Goal: Contribute content: Add original content to the website for others to see

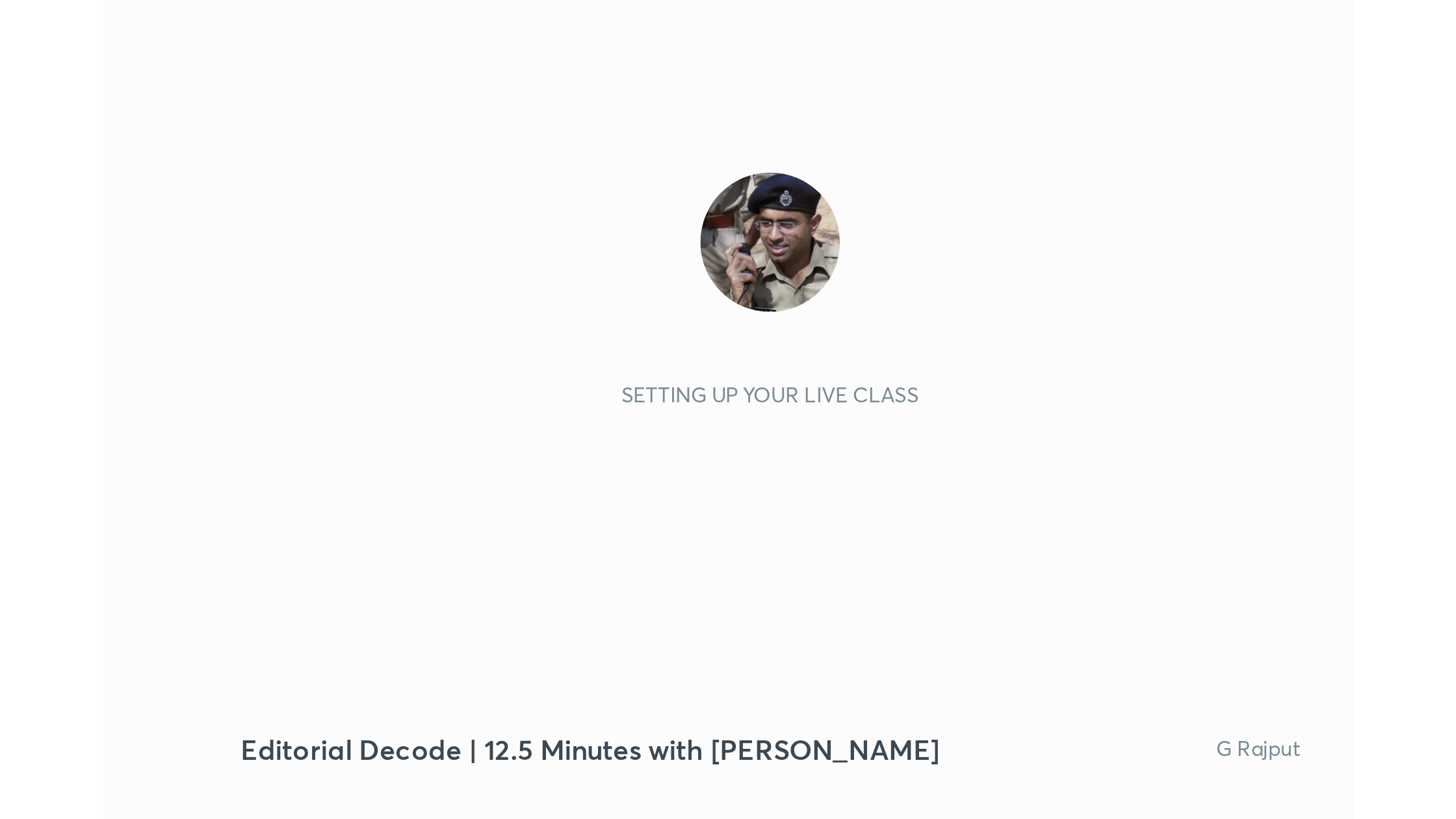
scroll to position [222, 415]
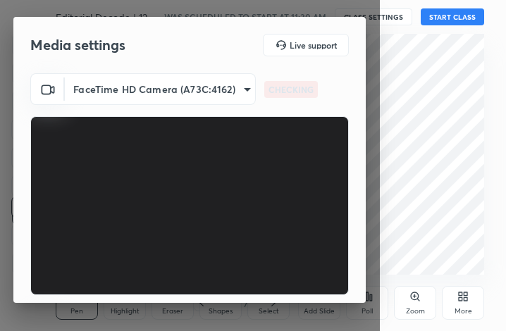
click at [460, 308] on div "More" at bounding box center [464, 311] width 18 height 7
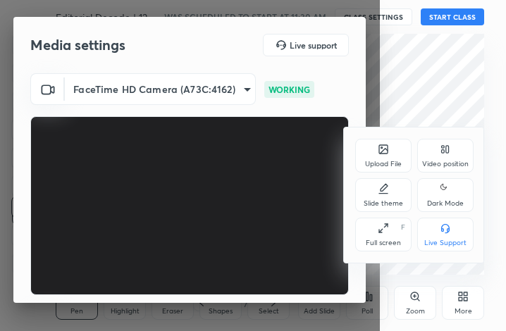
click at [368, 244] on div "Full screen" at bounding box center [383, 243] width 35 height 7
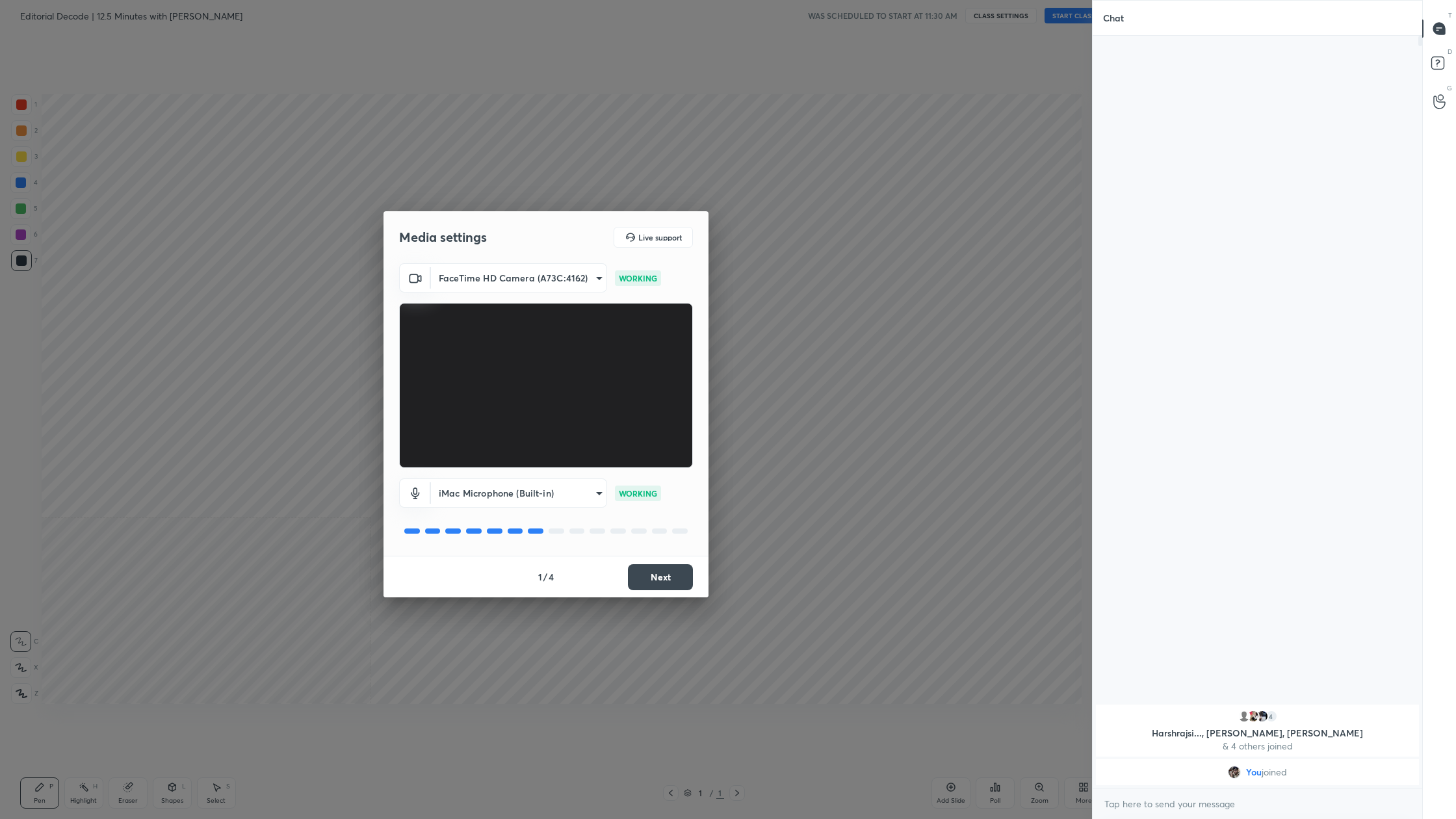
scroll to position [0, 0]
click at [466, 305] on button "Next" at bounding box center [660, 577] width 65 height 26
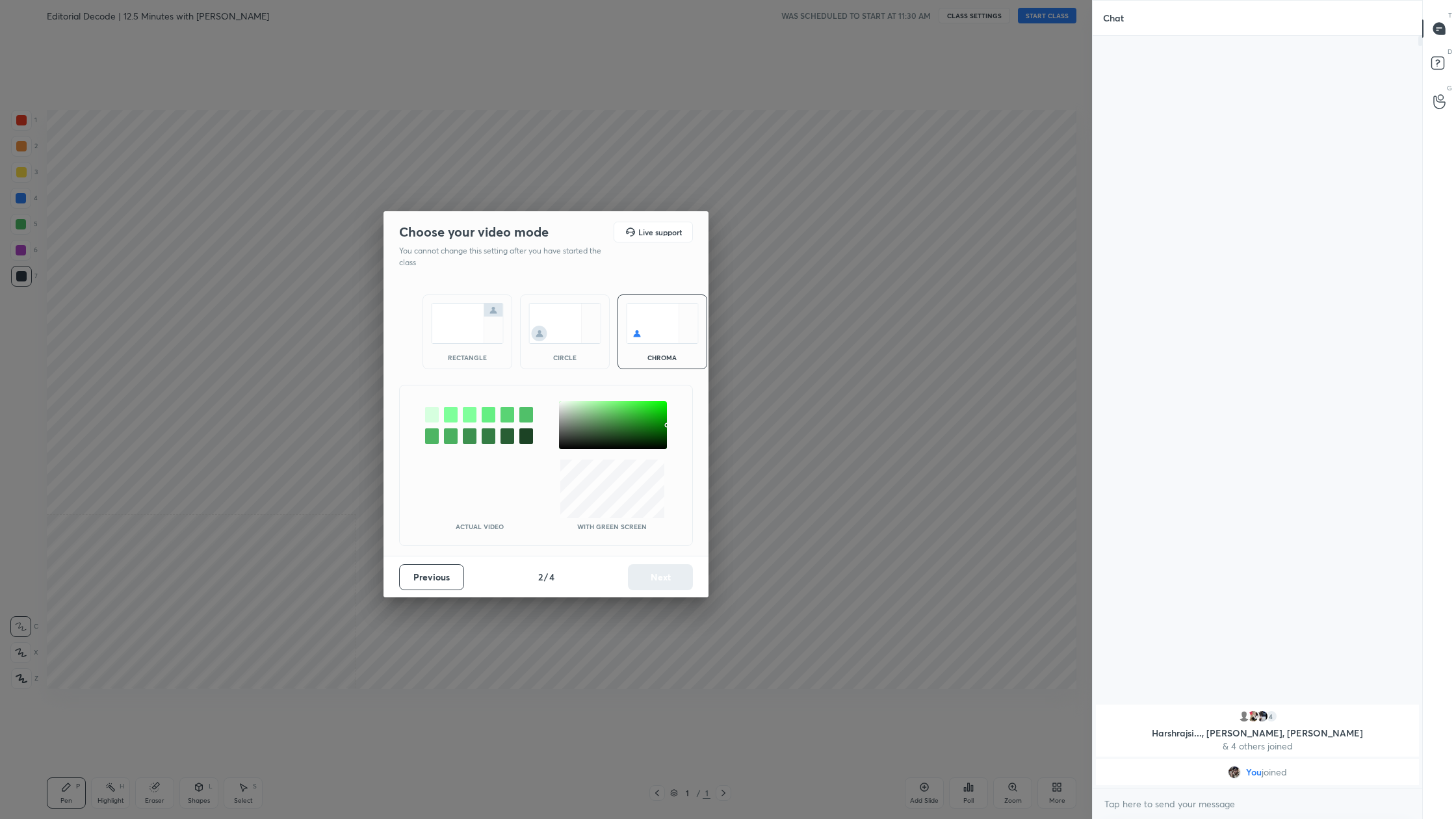
click at [466, 305] on div "Previous 2 / 4 Next" at bounding box center [546, 576] width 325 height 42
click at [466, 305] on img at bounding box center [467, 323] width 73 height 41
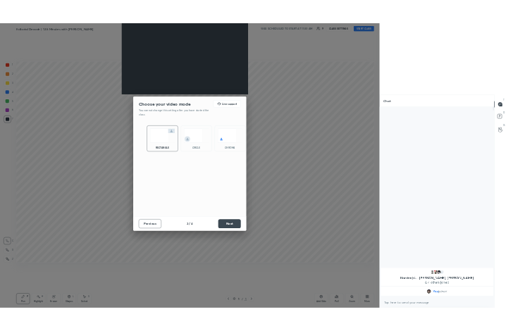
scroll to position [486, 353]
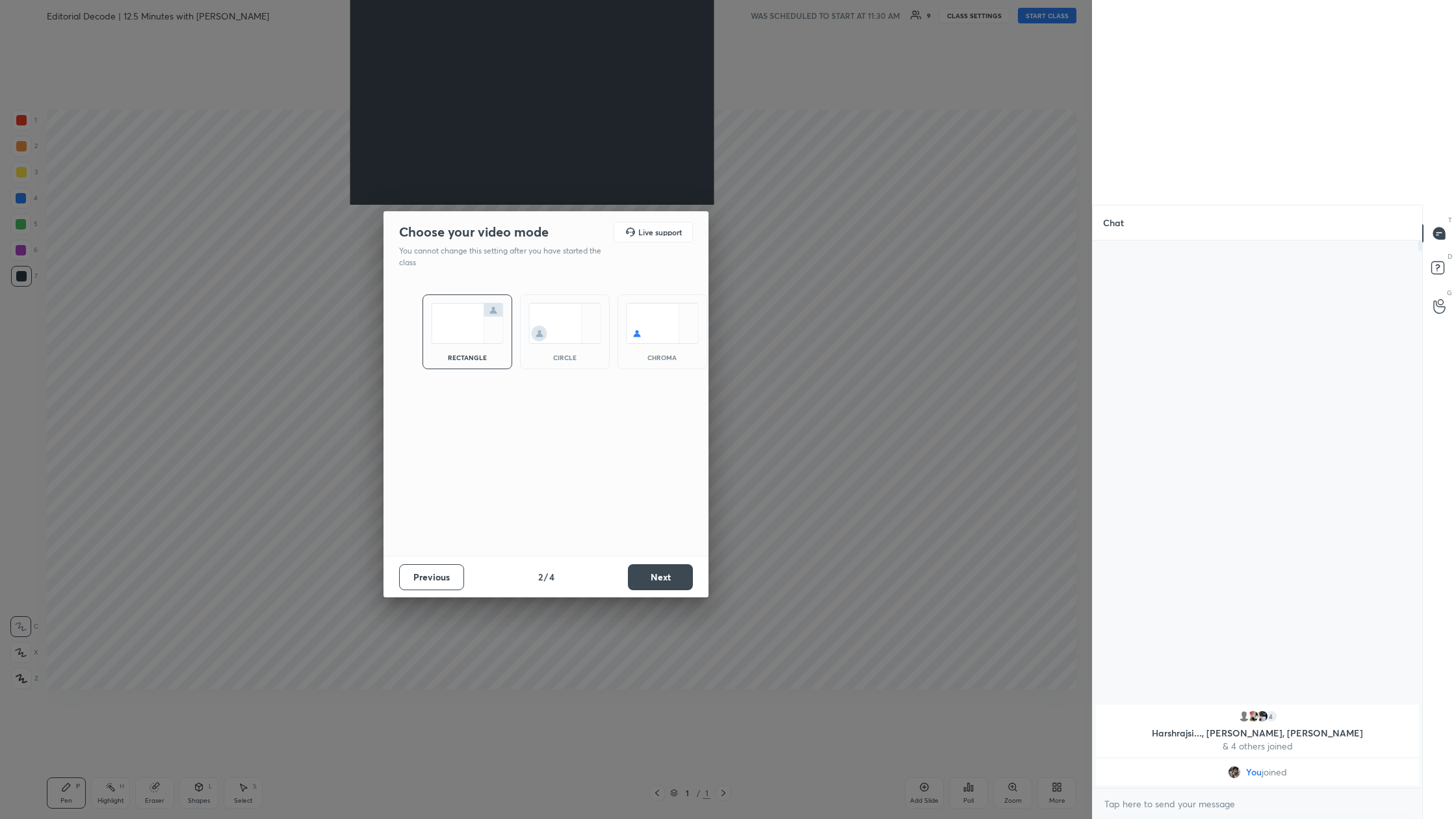
click at [466, 305] on button "Next" at bounding box center [660, 577] width 65 height 26
click at [466, 305] on button "Done" at bounding box center [660, 577] width 65 height 26
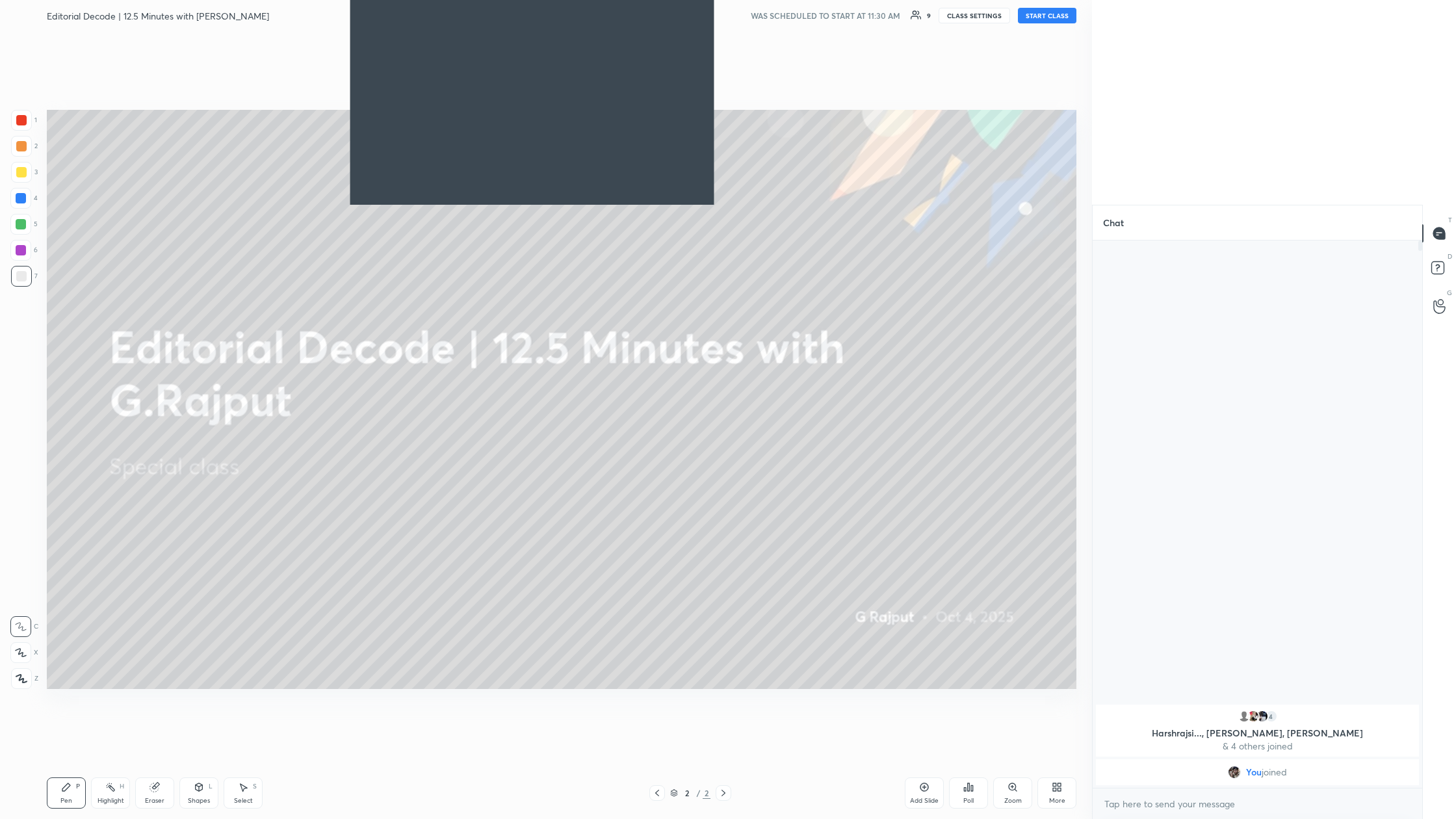
click at [466, 305] on div "More" at bounding box center [1058, 801] width 17 height 6
click at [466, 305] on div "Upload File" at bounding box center [983, 658] width 52 height 31
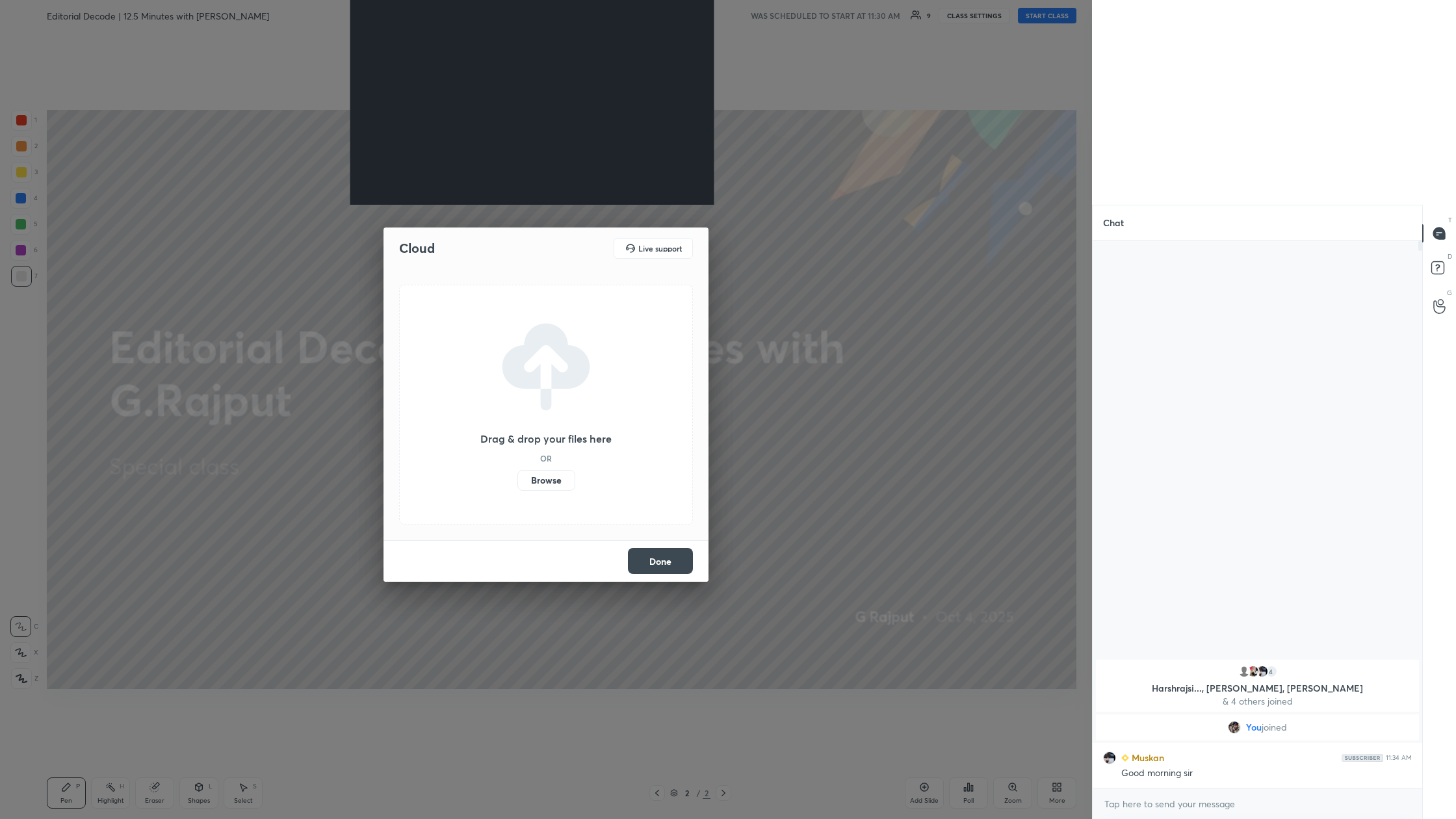
click at [466, 305] on label "Browse" at bounding box center [546, 481] width 58 height 21
click at [466, 305] on input "Browse" at bounding box center [517, 481] width 0 height 21
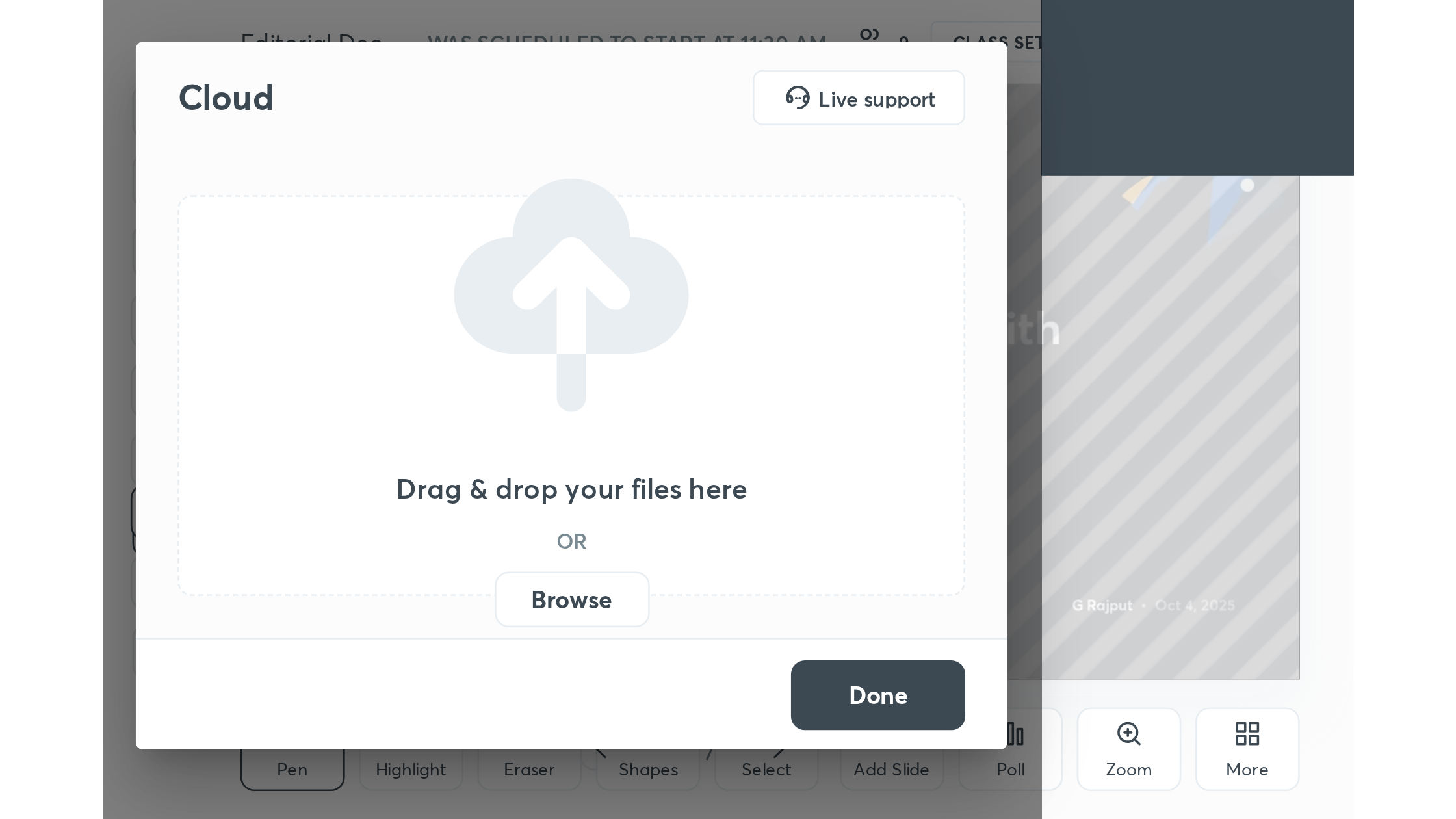
scroll to position [222, 414]
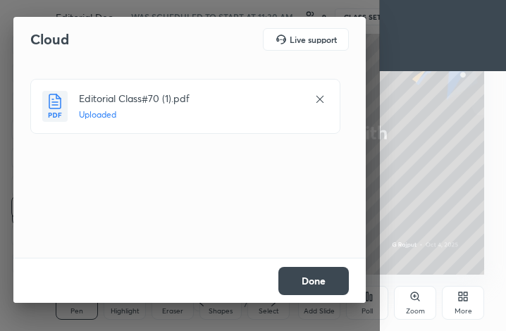
click at [314, 280] on button "Done" at bounding box center [313, 281] width 70 height 28
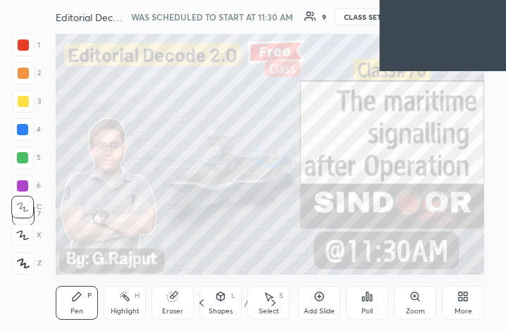
click at [469, 302] on div "More" at bounding box center [463, 303] width 42 height 34
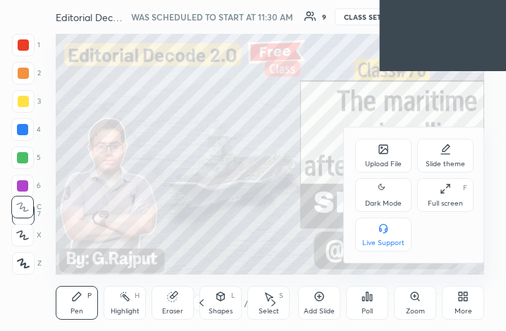
click at [446, 197] on div "Full screen F" at bounding box center [445, 195] width 56 height 34
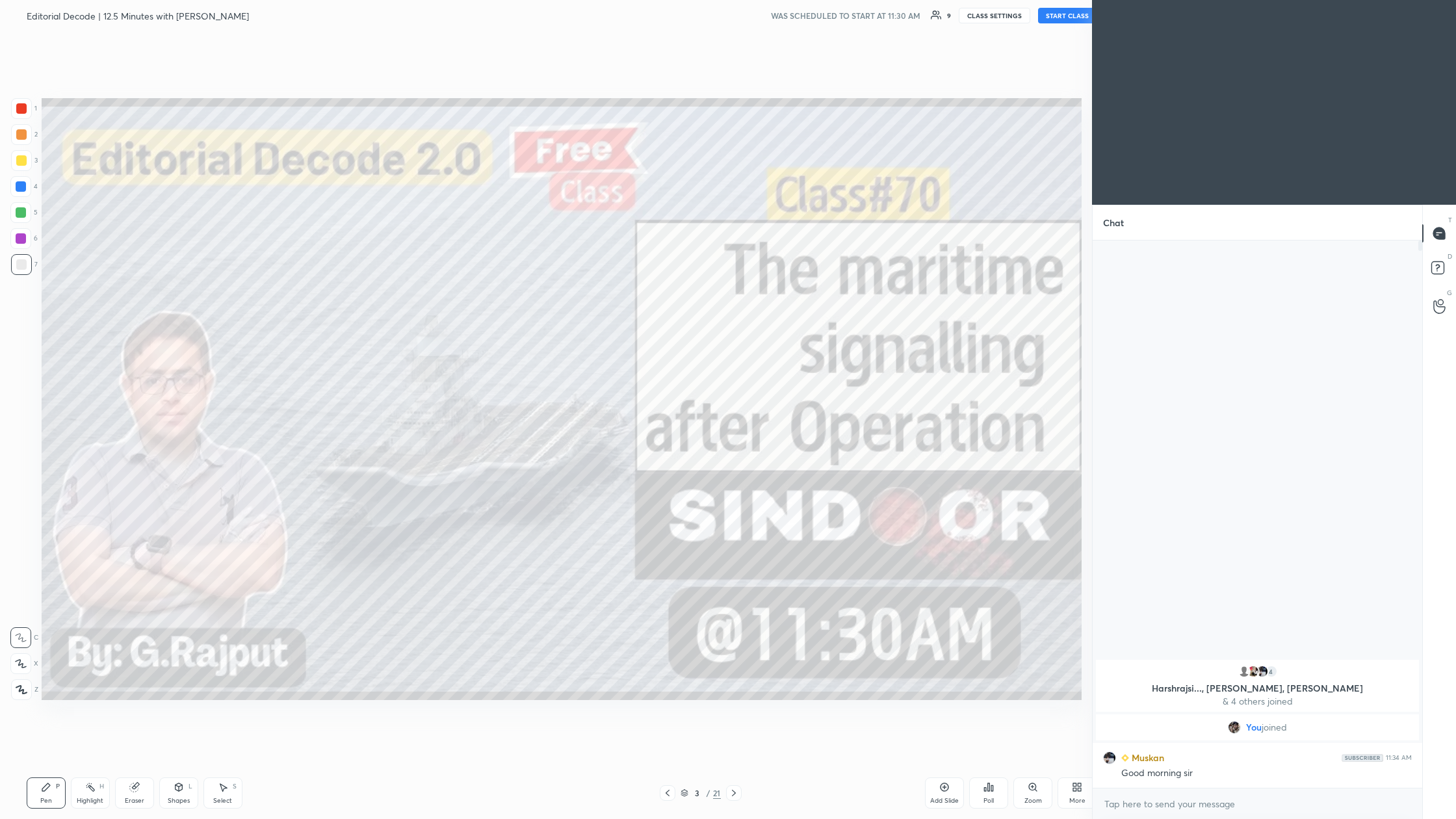
scroll to position [736, 1052]
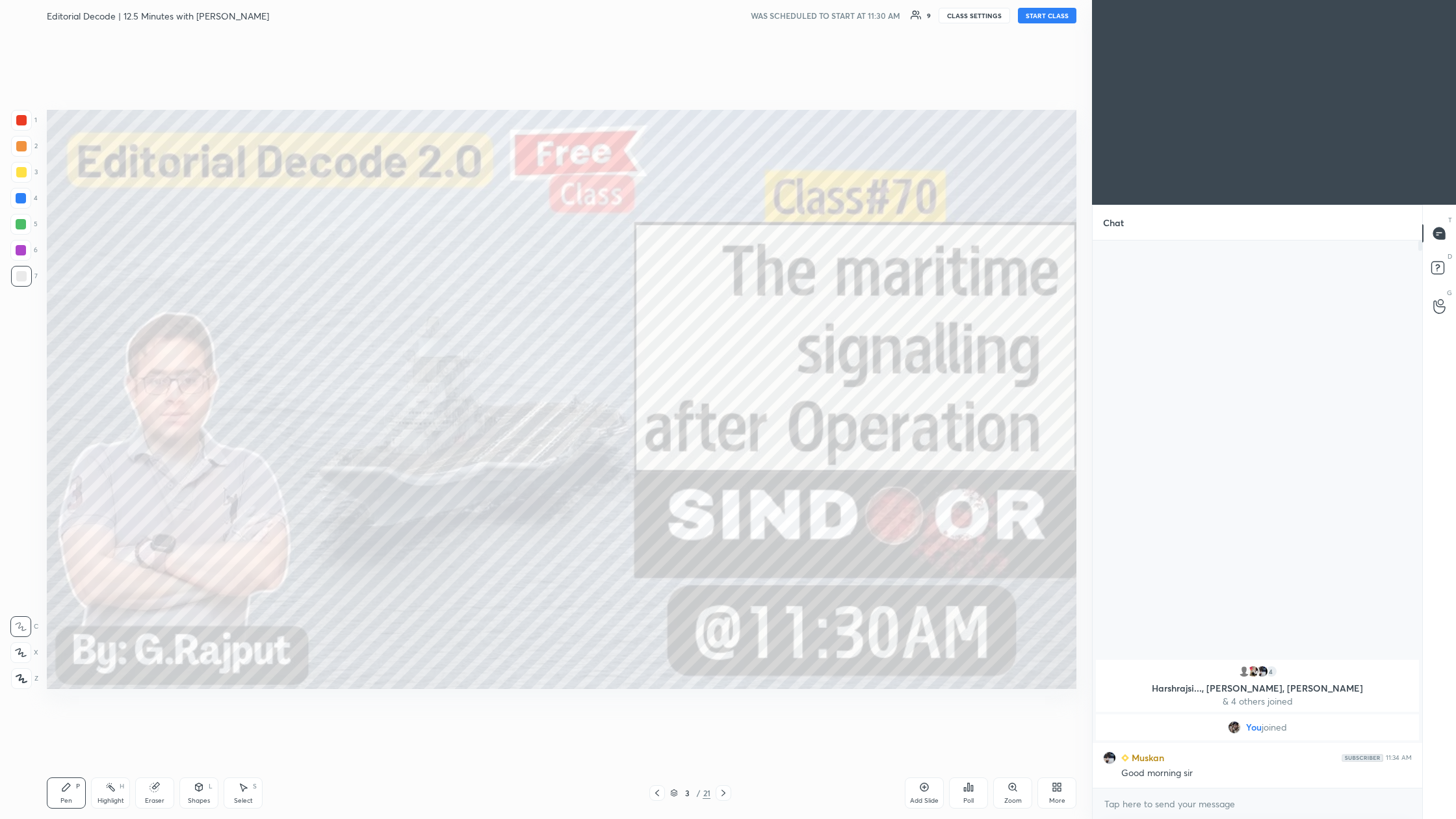
click at [466, 16] on button "START CLASS" at bounding box center [1047, 15] width 58 height 16
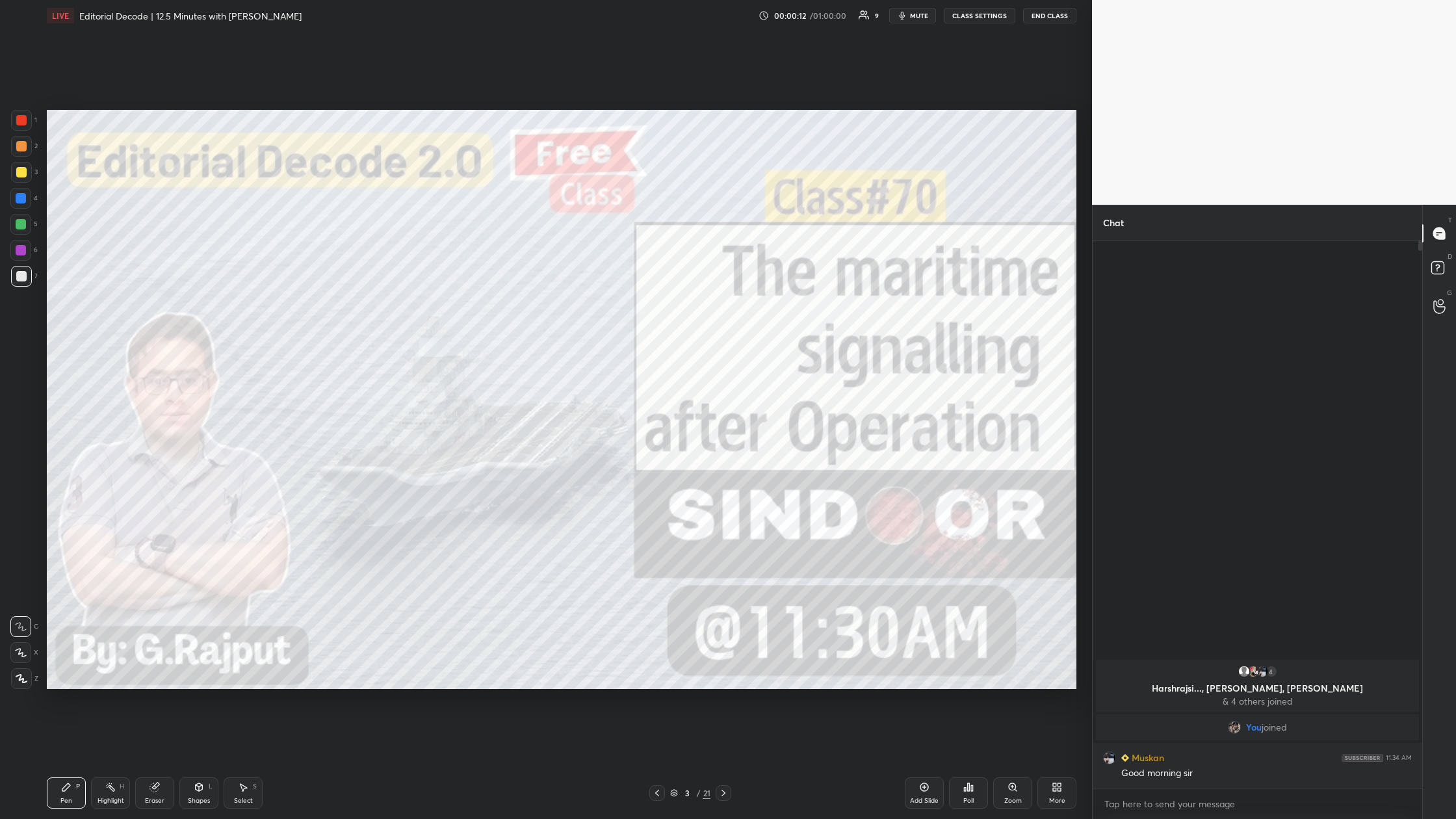
click at [466, 305] on div "4" at bounding box center [1257, 671] width 307 height 13
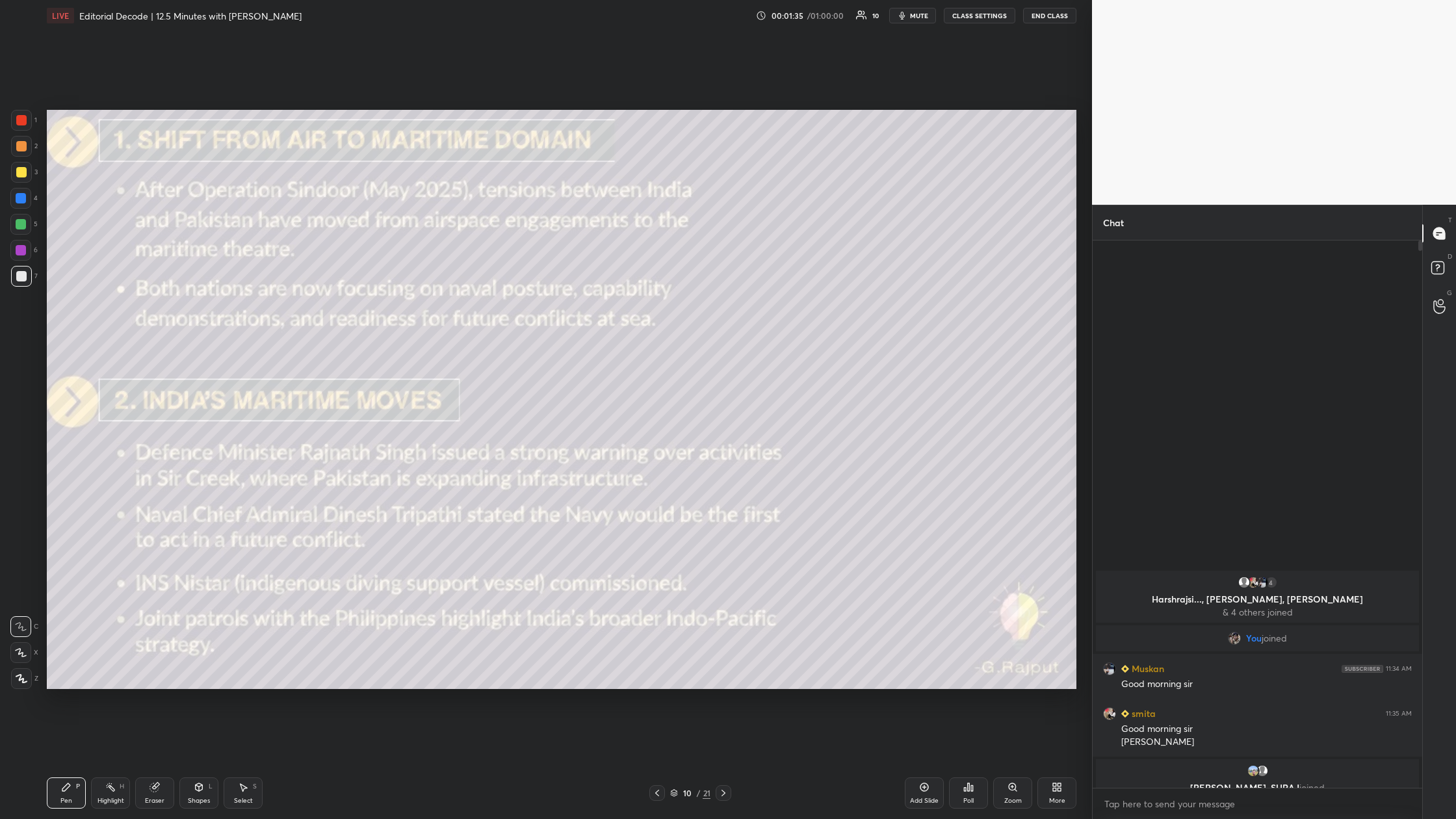
drag, startPoint x: 19, startPoint y: 119, endPoint x: 45, endPoint y: 121, distance: 26.1
click at [23, 119] on div at bounding box center [21, 120] width 10 height 10
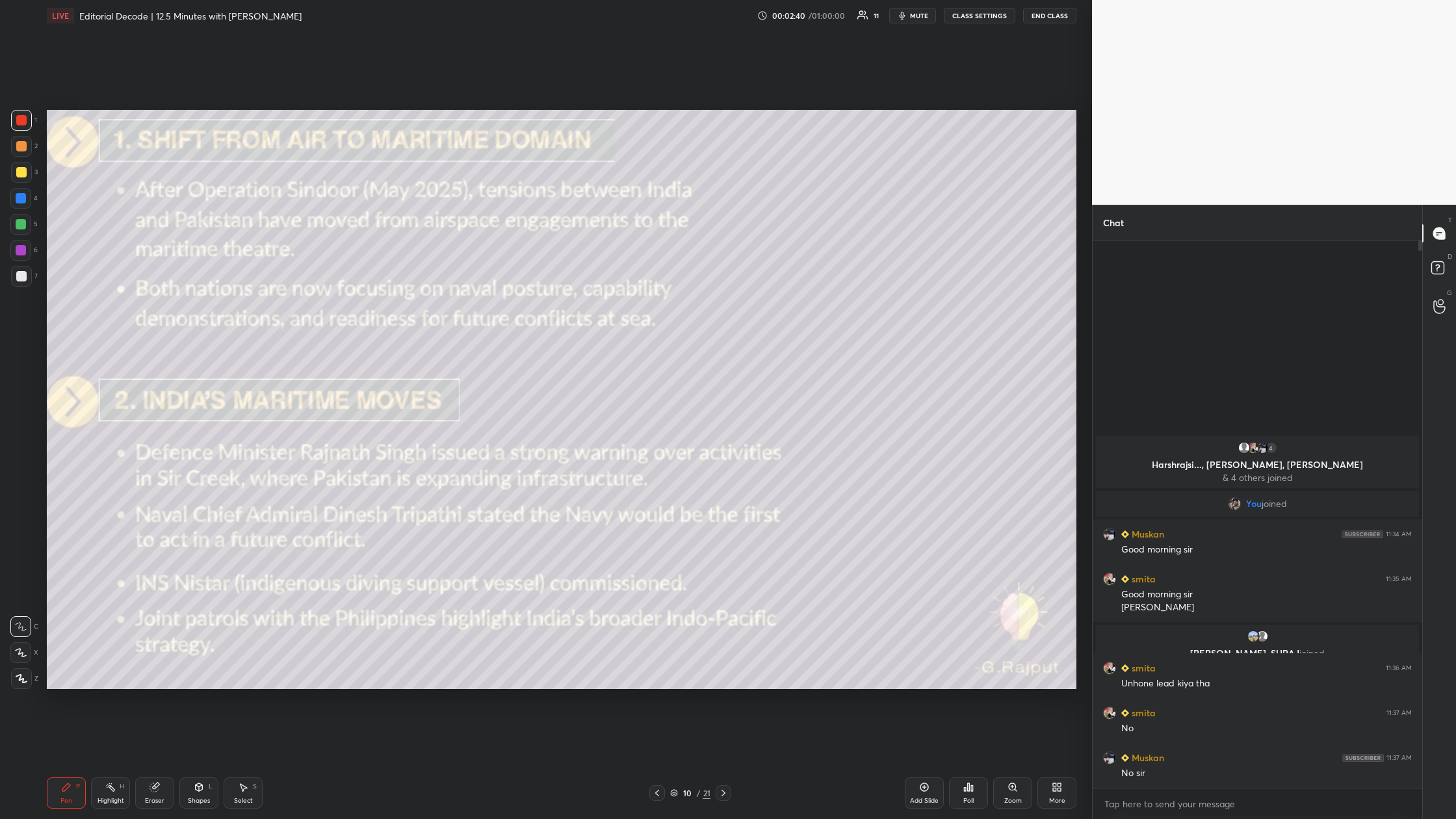
drag, startPoint x: 925, startPoint y: 789, endPoint x: 926, endPoint y: 797, distance: 8.1
click at [466, 305] on div "Add Slide" at bounding box center [924, 793] width 39 height 31
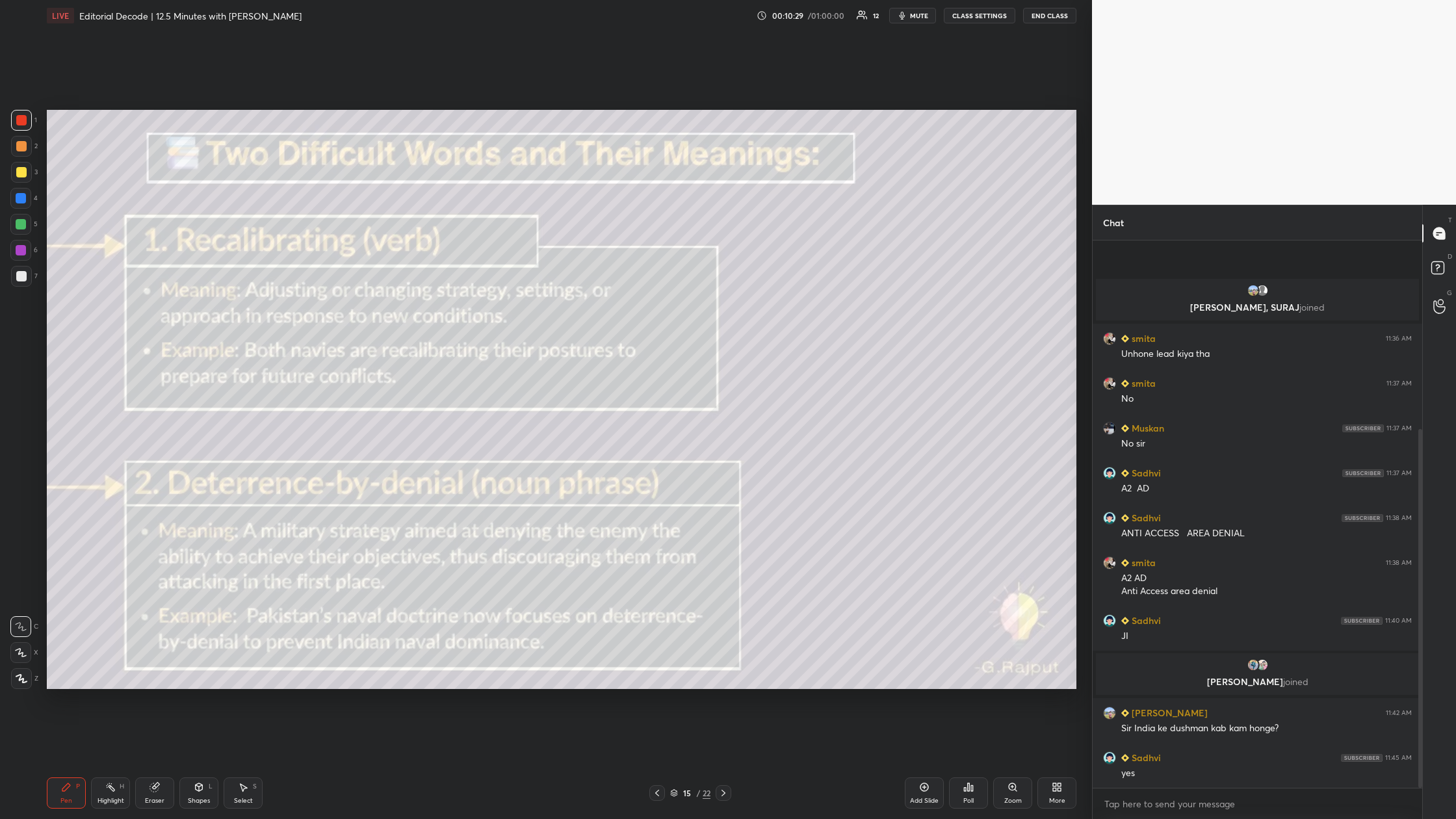
scroll to position [288, 0]
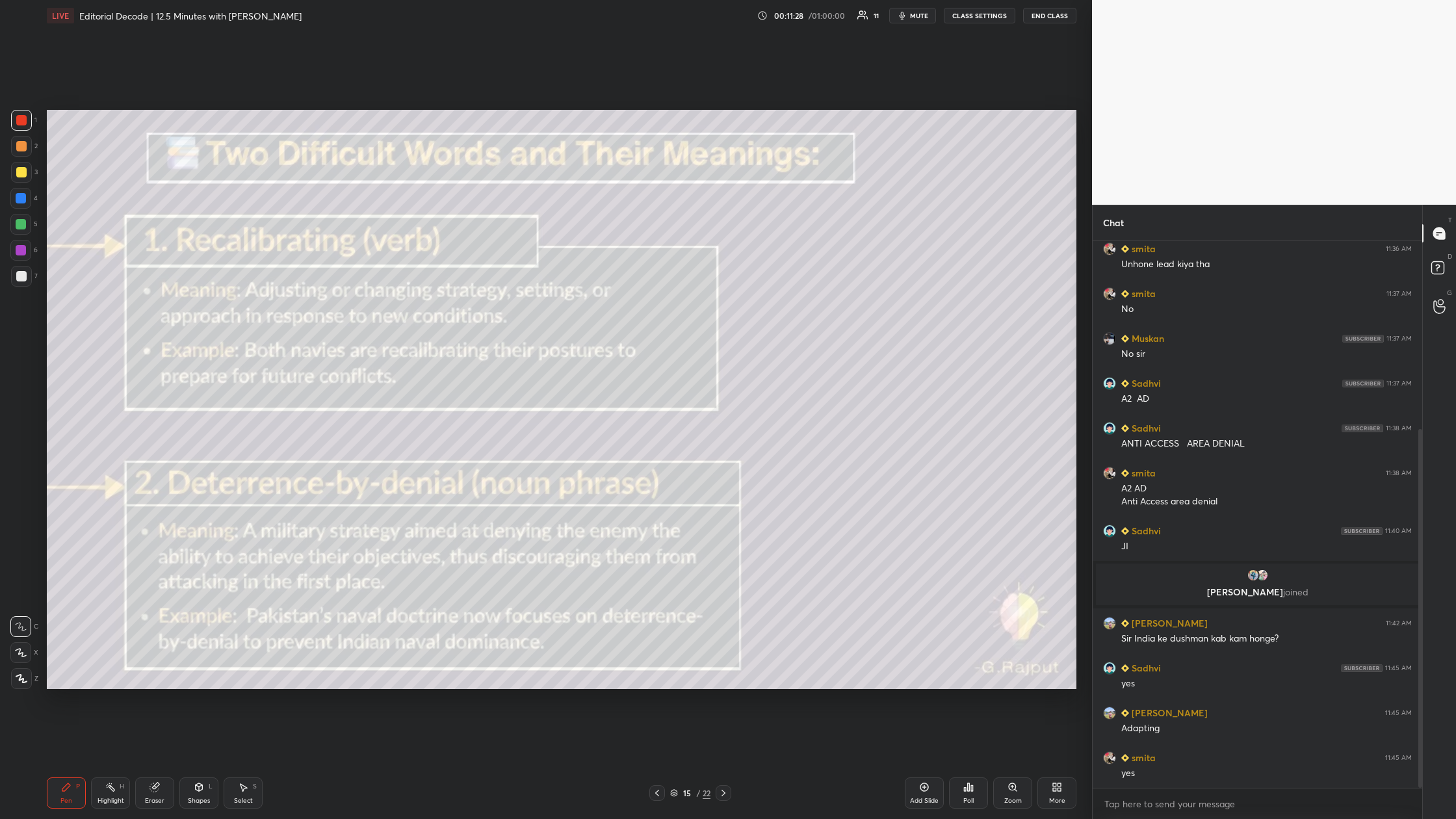
drag, startPoint x: 928, startPoint y: 790, endPoint x: 882, endPoint y: 718, distance: 85.4
click at [466, 305] on div "Add Slide" at bounding box center [924, 793] width 39 height 31
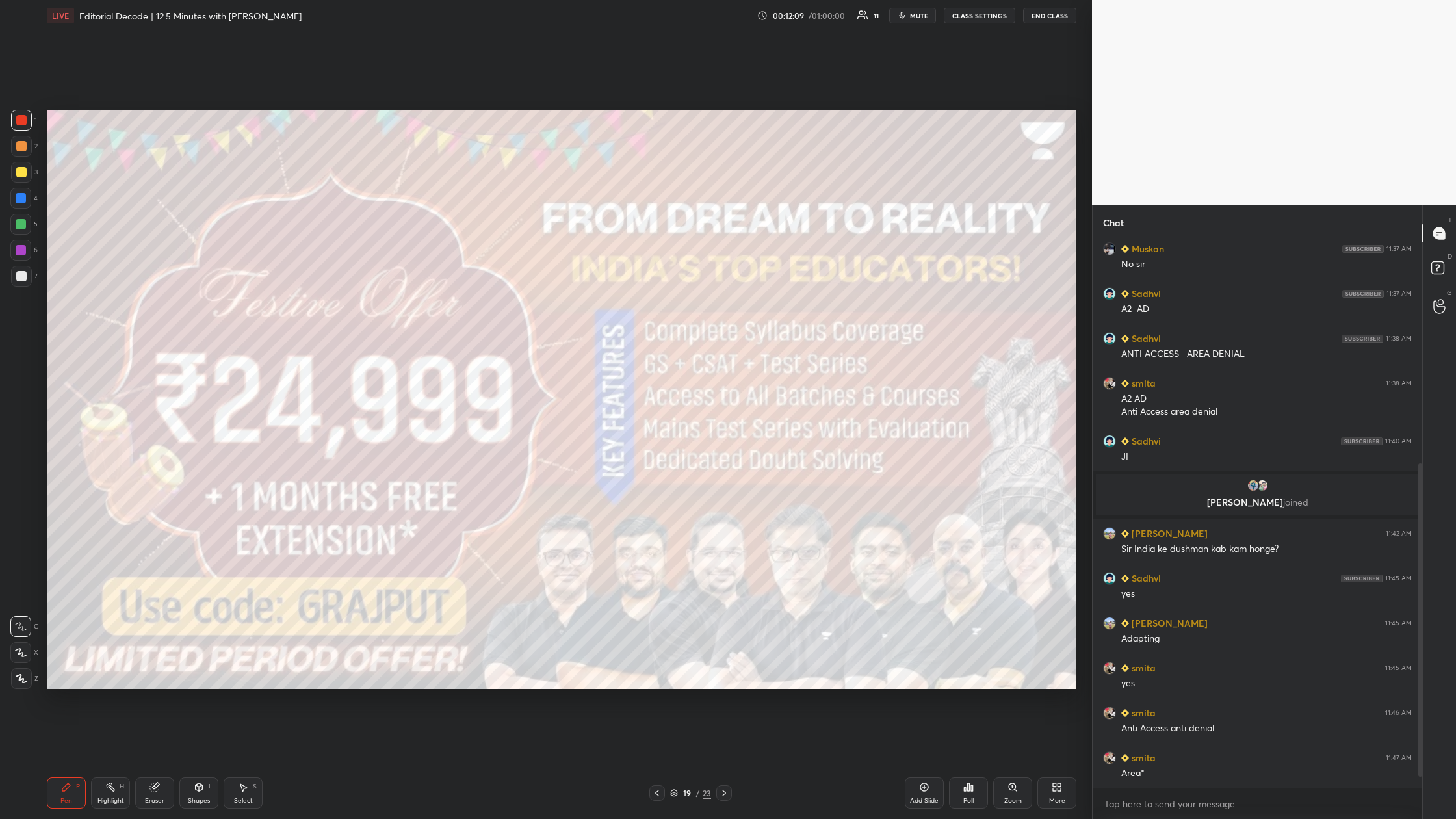
scroll to position [433, 0]
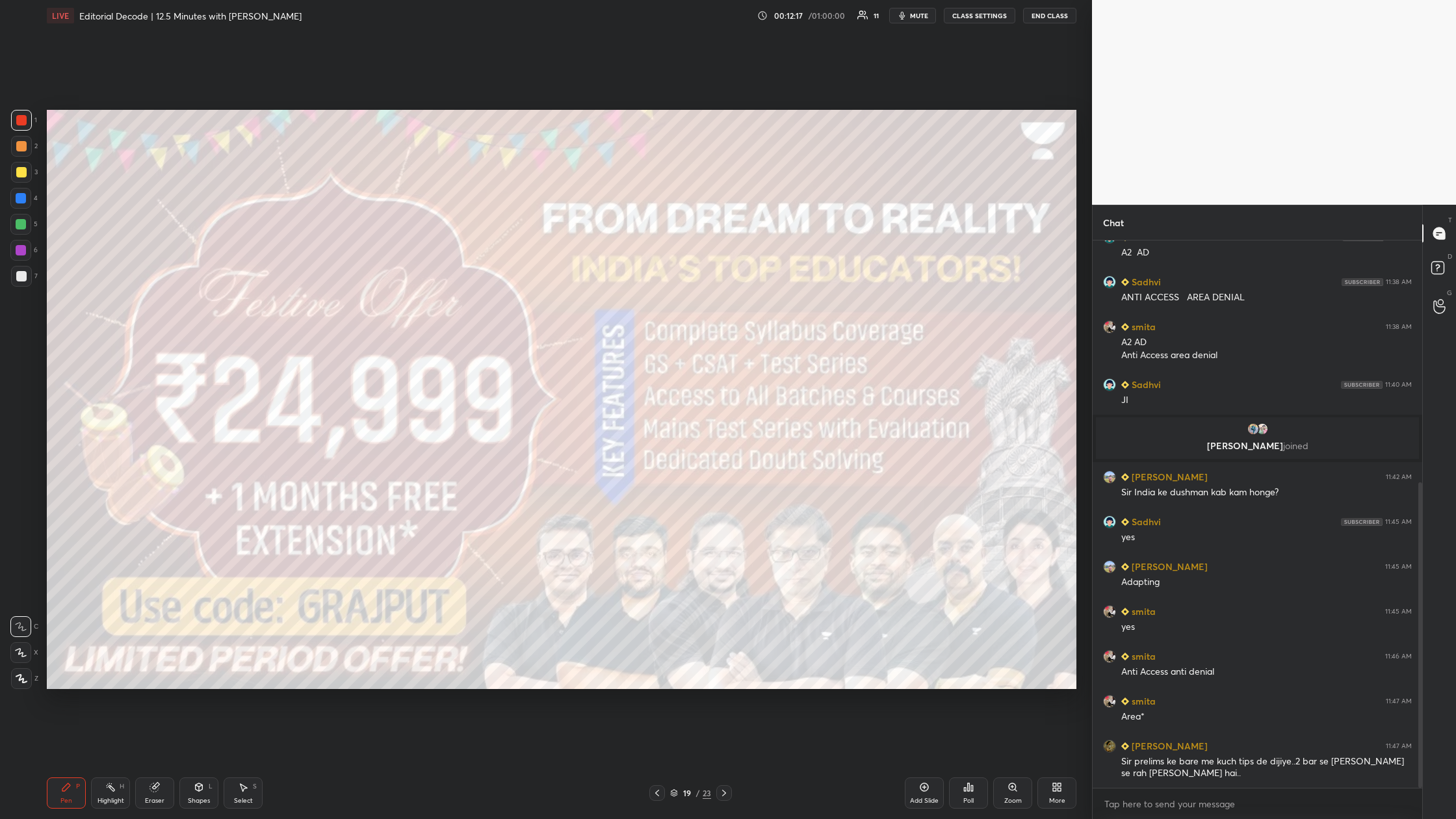
click at [466, 305] on div "Add Slide" at bounding box center [924, 793] width 39 height 31
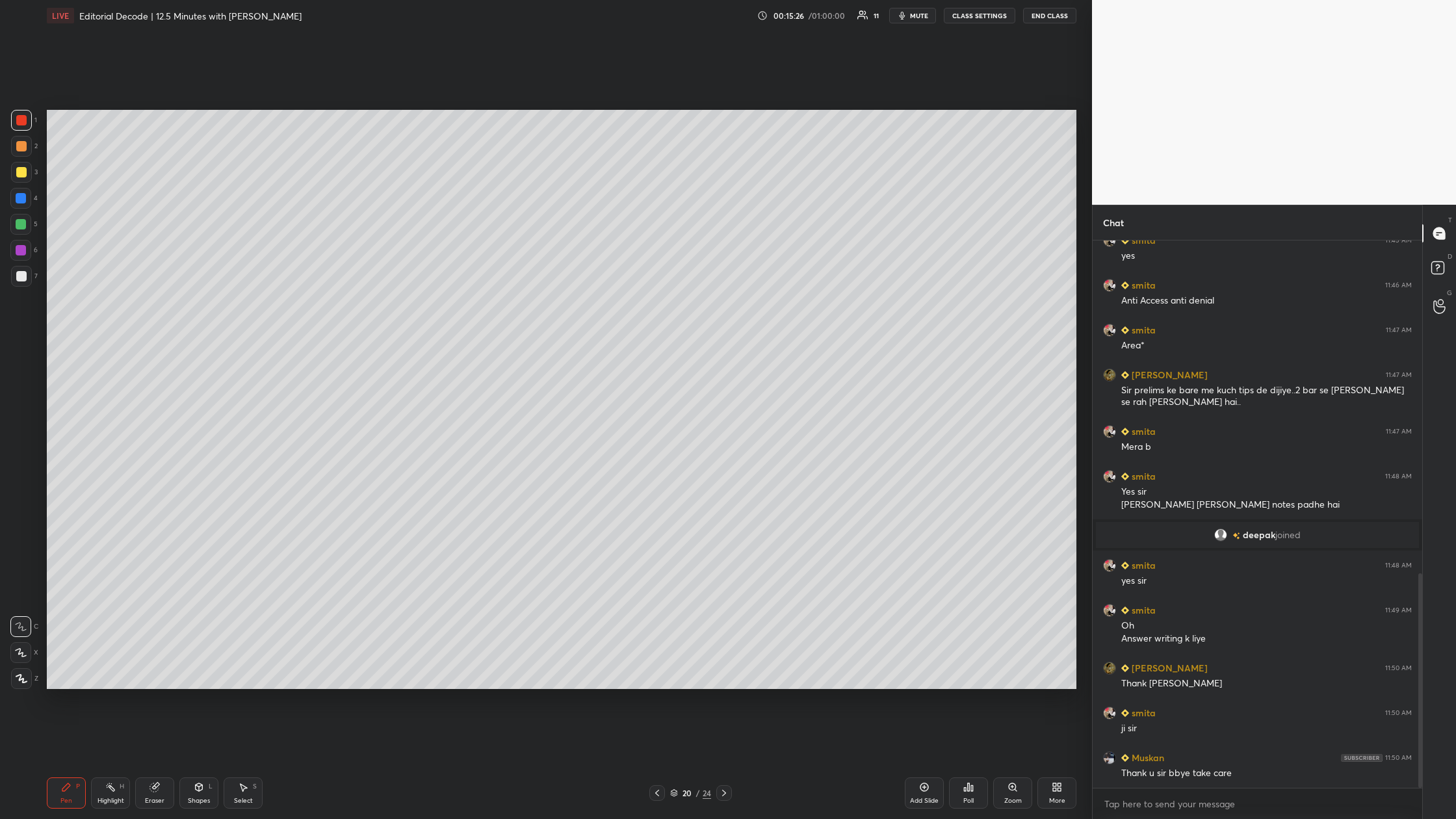
scroll to position [849, 0]
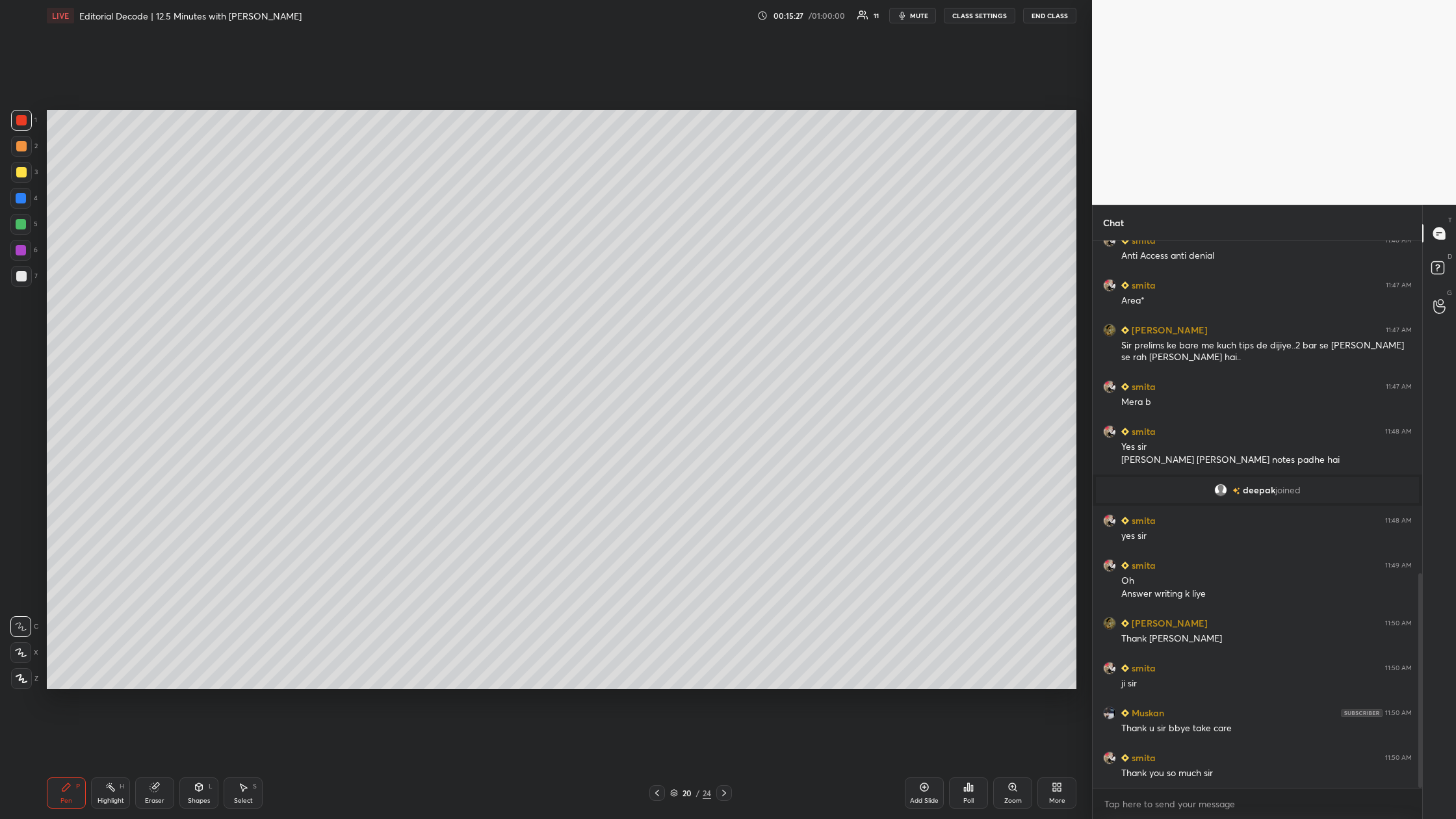
click at [466, 17] on button "End Class" at bounding box center [1050, 15] width 53 height 16
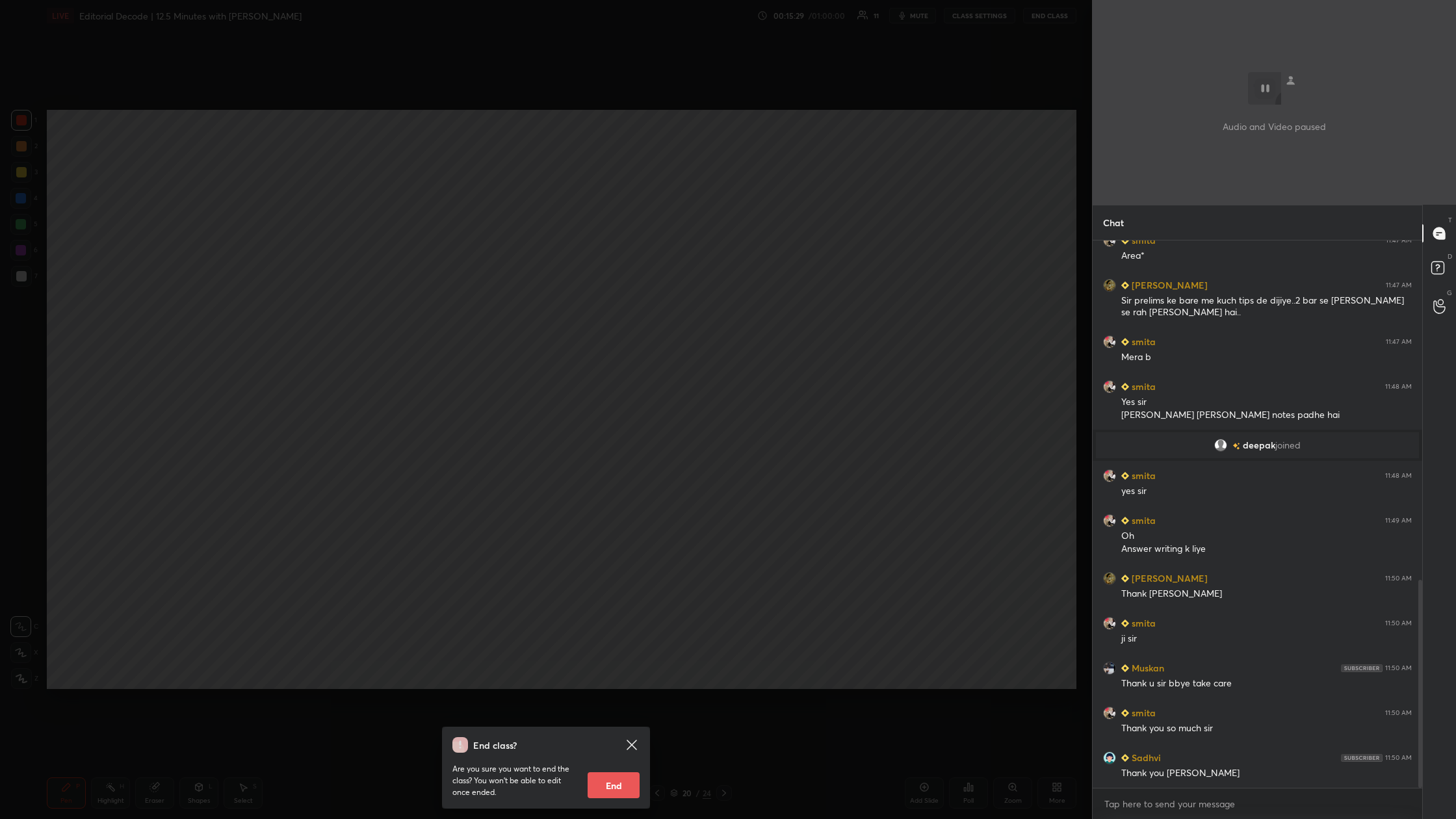
scroll to position [5, 5]
click at [466, 305] on button "End" at bounding box center [613, 785] width 52 height 26
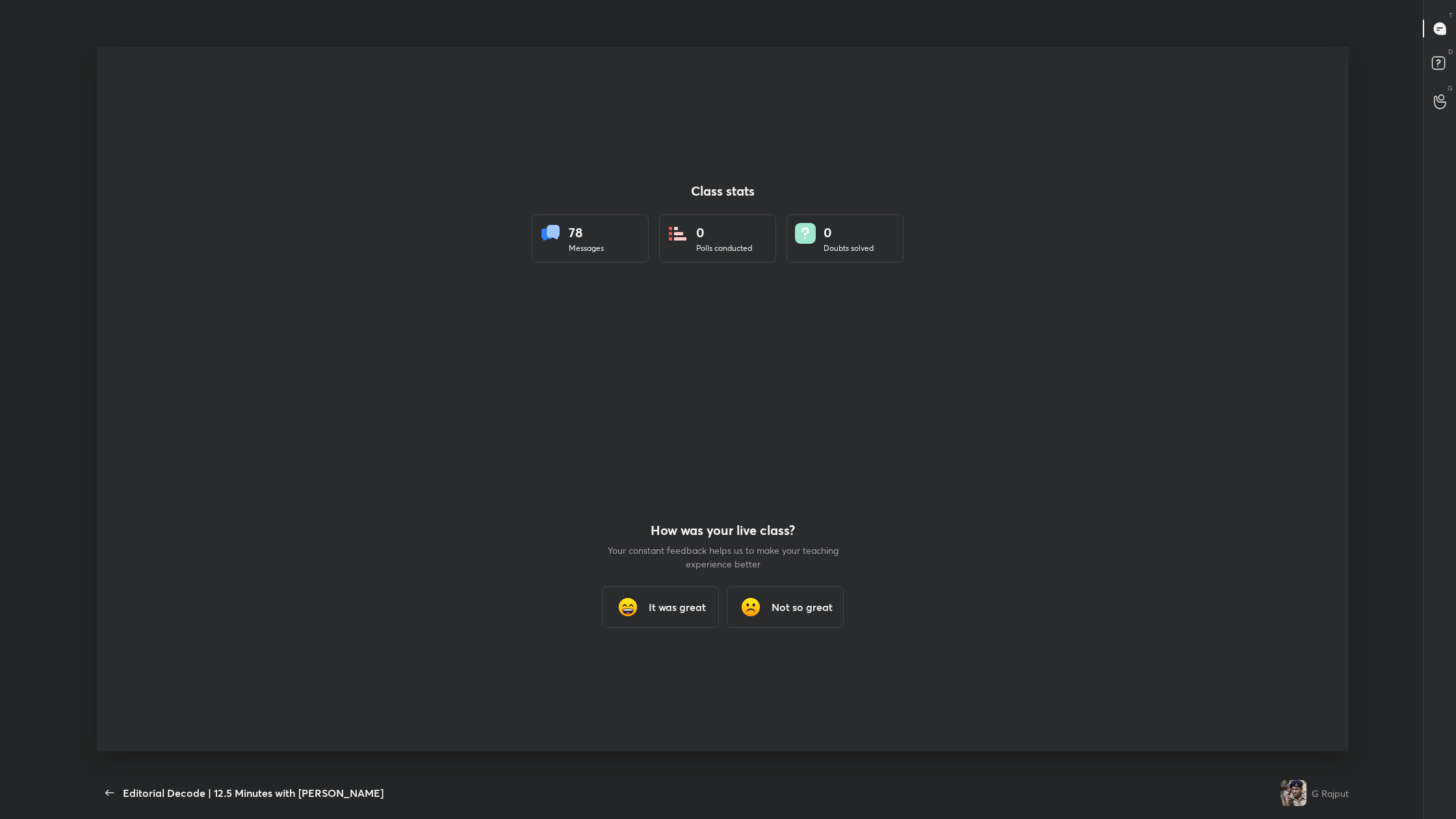
scroll to position [64280, 63659]
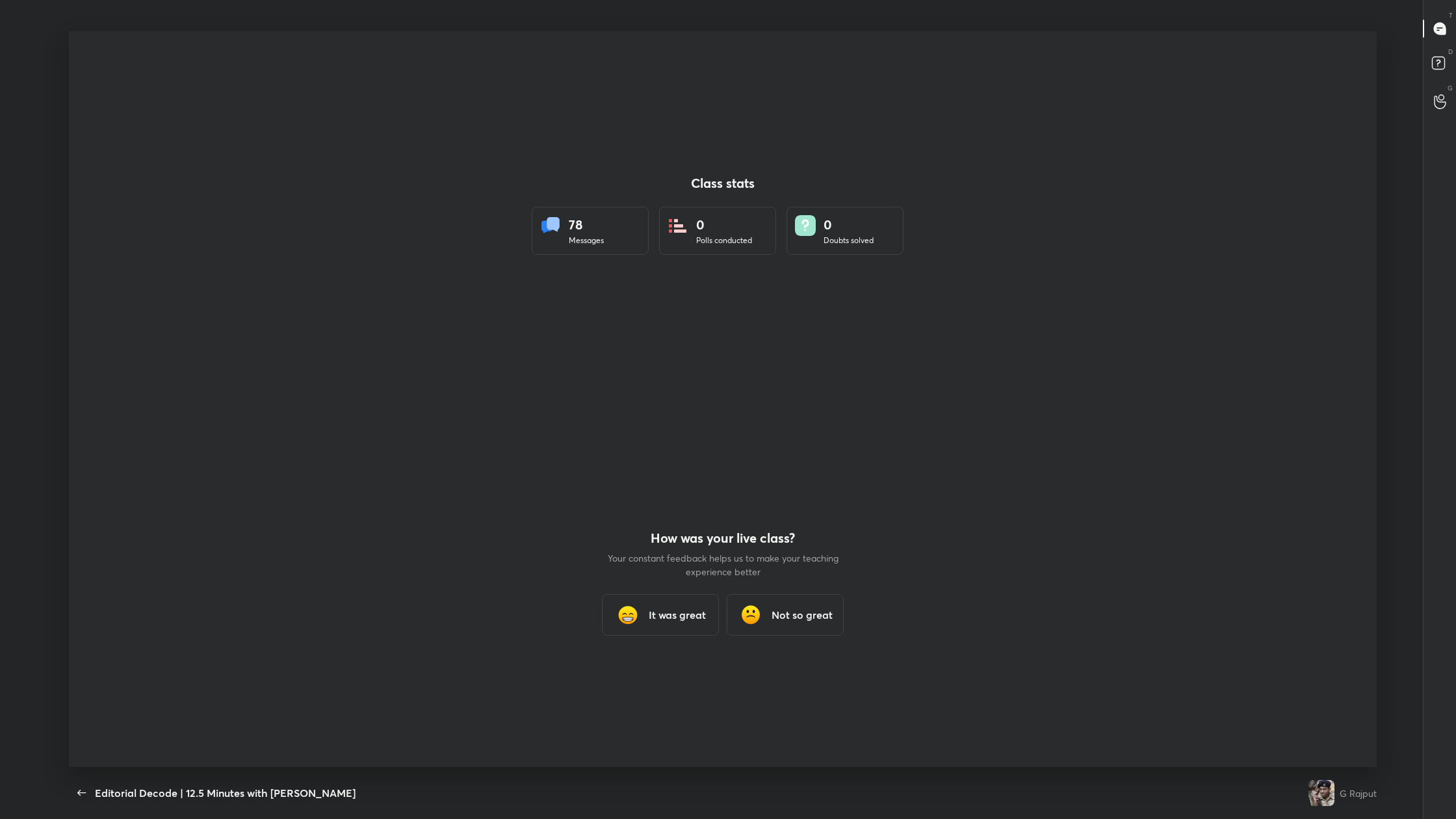
click at [466, 305] on h3 "It was great" at bounding box center [678, 614] width 57 height 16
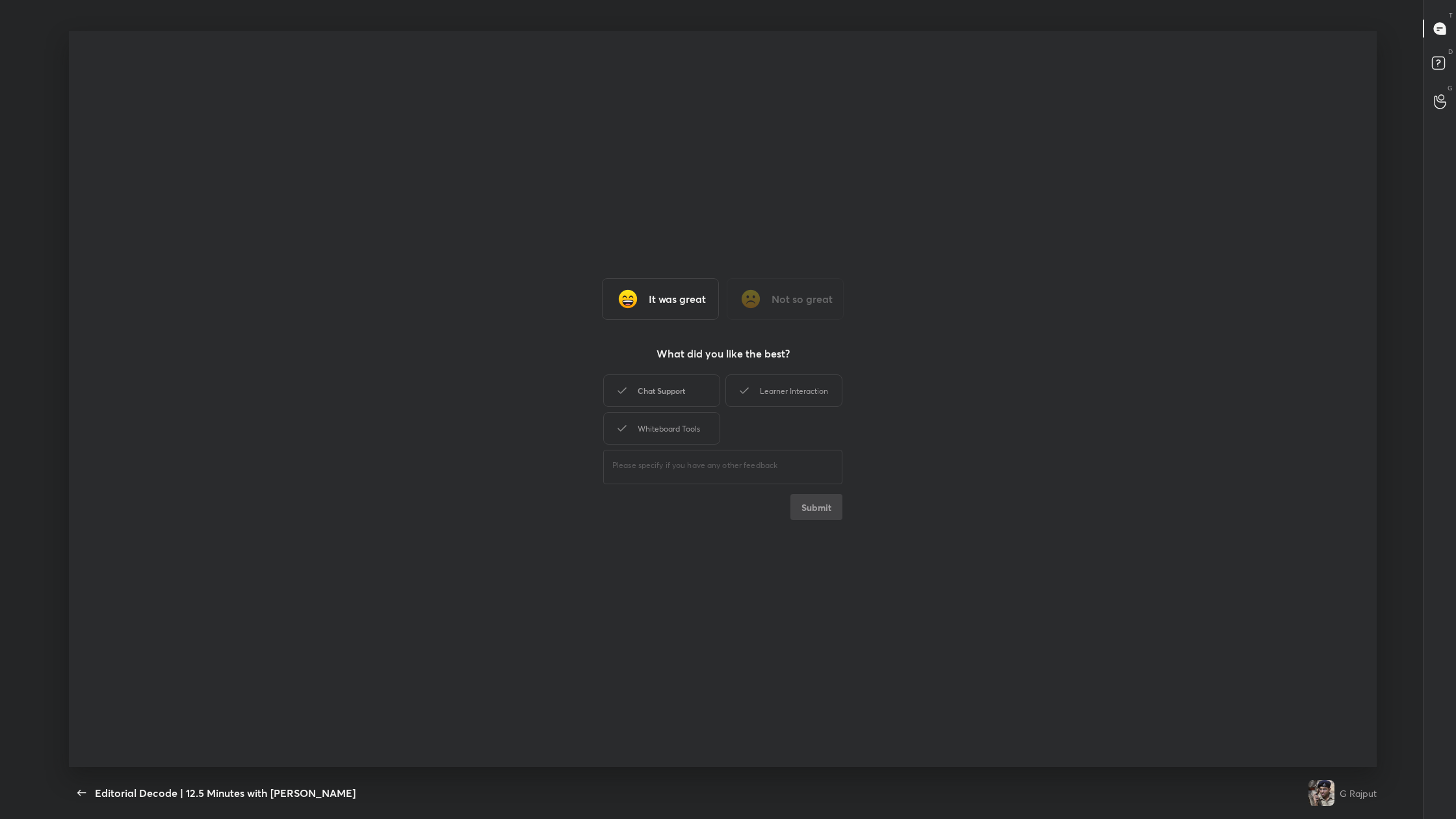
click at [466, 305] on div "Chat Support" at bounding box center [661, 390] width 117 height 32
click at [466, 305] on div "Learner Interaction" at bounding box center [784, 390] width 117 height 32
drag, startPoint x: 692, startPoint y: 431, endPoint x: 715, endPoint y: 437, distance: 23.8
click at [466, 305] on div "Whiteboard Tools" at bounding box center [661, 428] width 117 height 32
click at [466, 305] on button "Submit" at bounding box center [816, 507] width 52 height 26
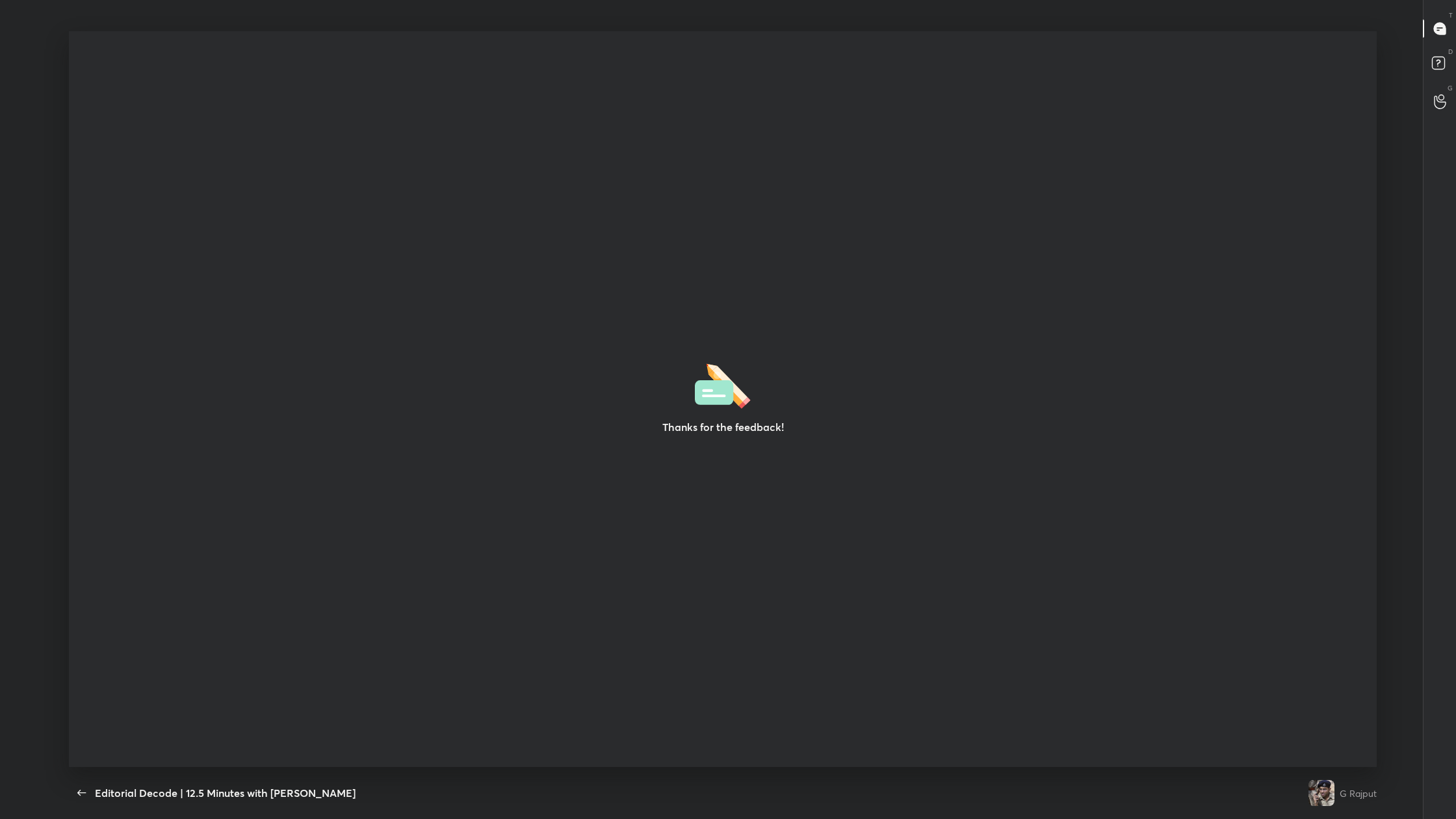
scroll to position [5, 1]
type textarea "x"
